Goal: Transaction & Acquisition: Purchase product/service

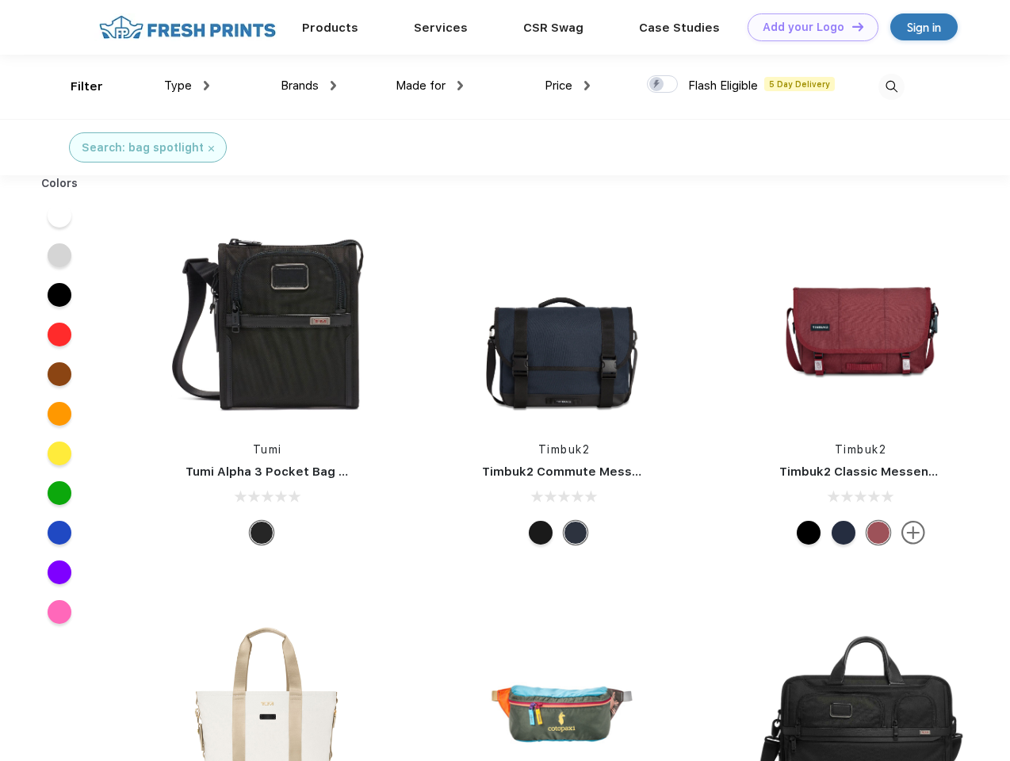
click at [807, 27] on link "Add your Logo Design Tool" at bounding box center [813, 27] width 131 height 28
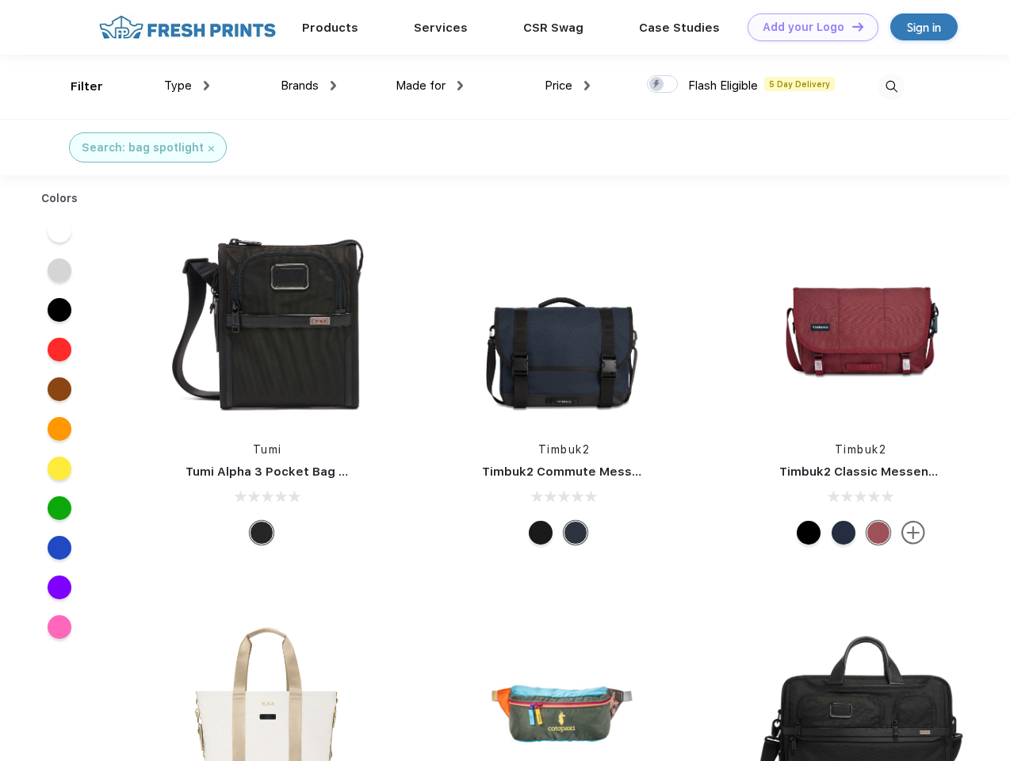
click at [0, 0] on div "Design Tool" at bounding box center [0, 0] width 0 height 0
click at [851, 26] on link "Add your Logo Design Tool" at bounding box center [813, 27] width 131 height 28
click at [76, 86] on div "Filter" at bounding box center [87, 87] width 33 height 18
click at [187, 86] on span "Type" at bounding box center [178, 85] width 28 height 14
click at [308, 86] on span "Brands" at bounding box center [300, 85] width 38 height 14
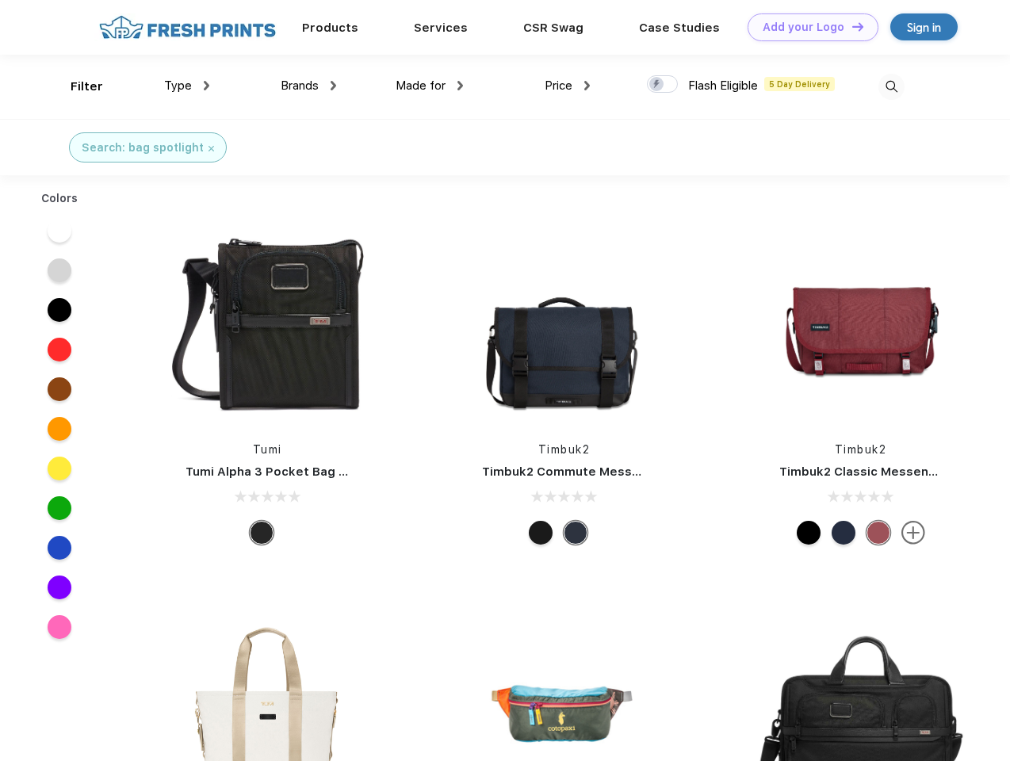
click at [430, 86] on span "Made for" at bounding box center [421, 85] width 50 height 14
click at [568, 86] on span "Price" at bounding box center [559, 85] width 28 height 14
click at [663, 85] on div at bounding box center [662, 83] width 31 height 17
click at [657, 85] on input "checkbox" at bounding box center [652, 80] width 10 height 10
click at [891, 86] on img at bounding box center [892, 87] width 26 height 26
